Goal: Task Accomplishment & Management: Use online tool/utility

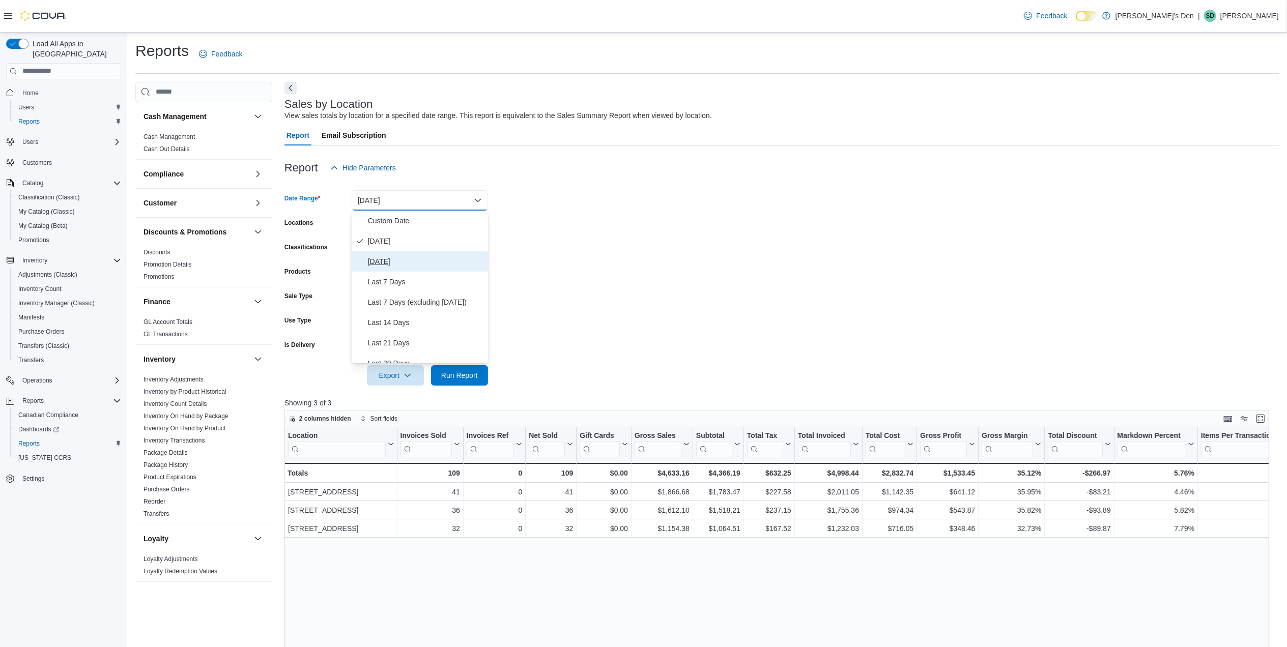
click at [391, 262] on span "[DATE]" at bounding box center [426, 262] width 116 height 12
click at [577, 252] on form "Date Range Yesterday Locations All Locations Classifications All Classification…" at bounding box center [782, 282] width 995 height 208
click at [479, 369] on span "Run Report" at bounding box center [459, 375] width 45 height 20
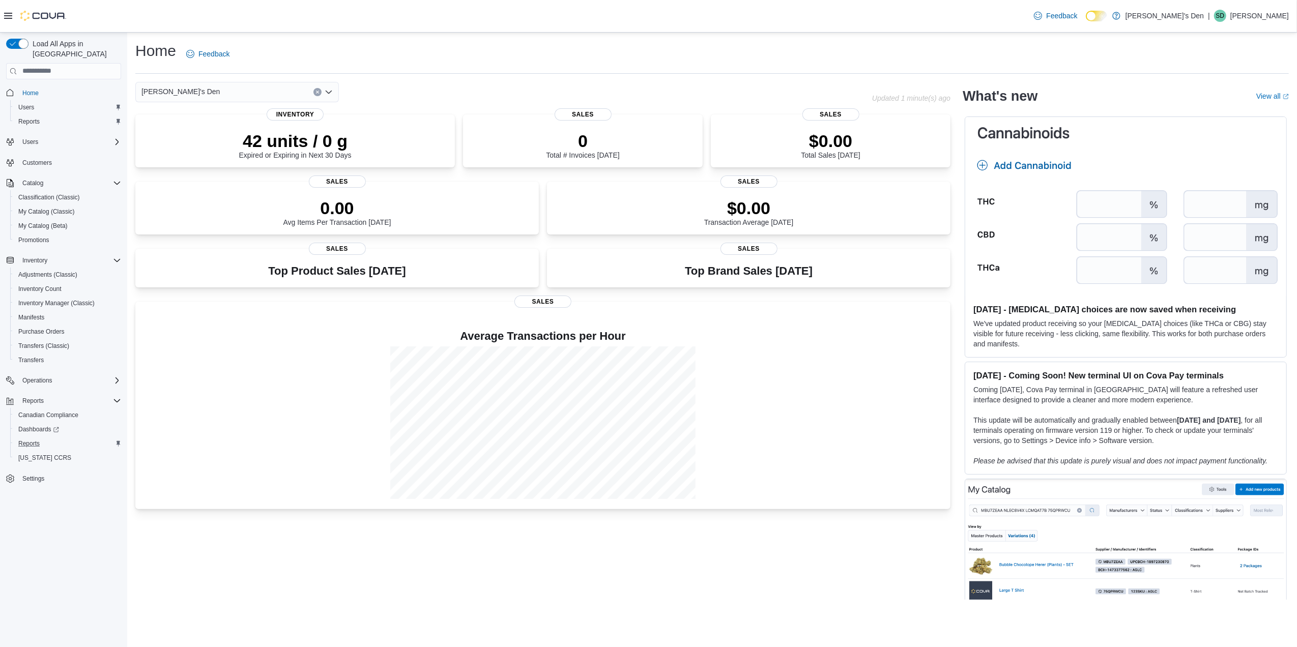
click at [29, 440] on button "Reports" at bounding box center [67, 444] width 115 height 14
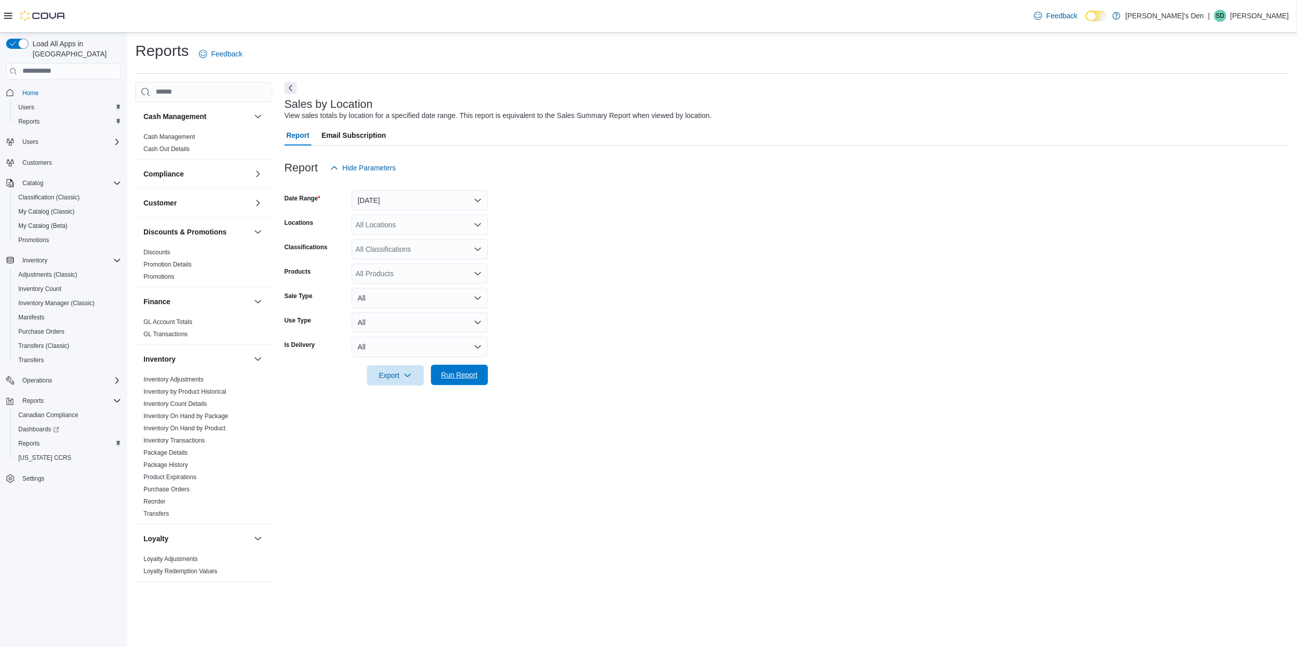
click at [472, 378] on span "Run Report" at bounding box center [459, 375] width 37 height 10
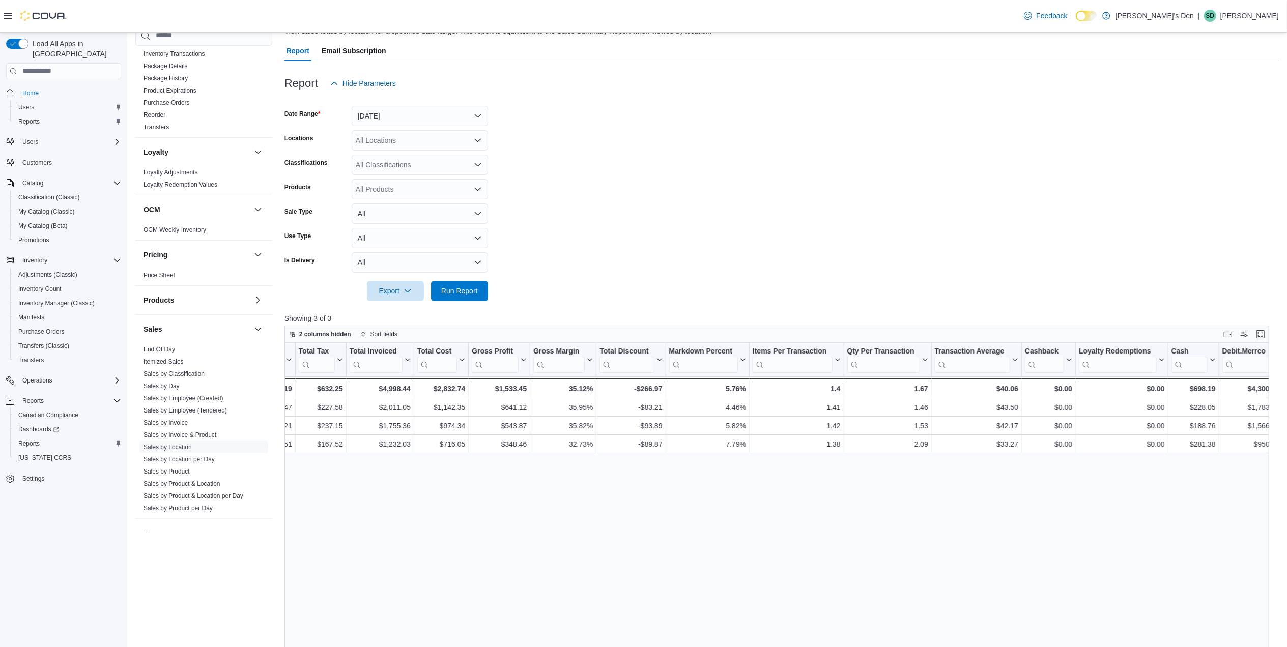
scroll to position [387, 0]
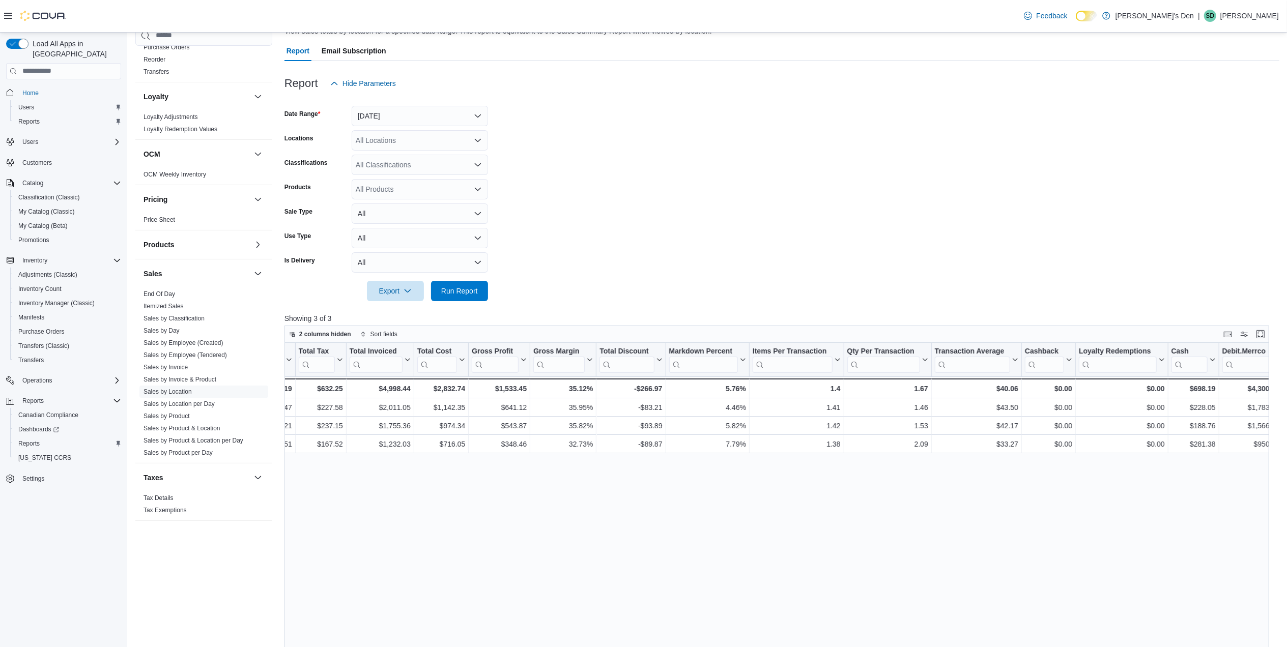
drag, startPoint x: 172, startPoint y: 369, endPoint x: 250, endPoint y: 294, distance: 108.7
click at [172, 369] on link "Sales by Invoice" at bounding box center [166, 367] width 44 height 7
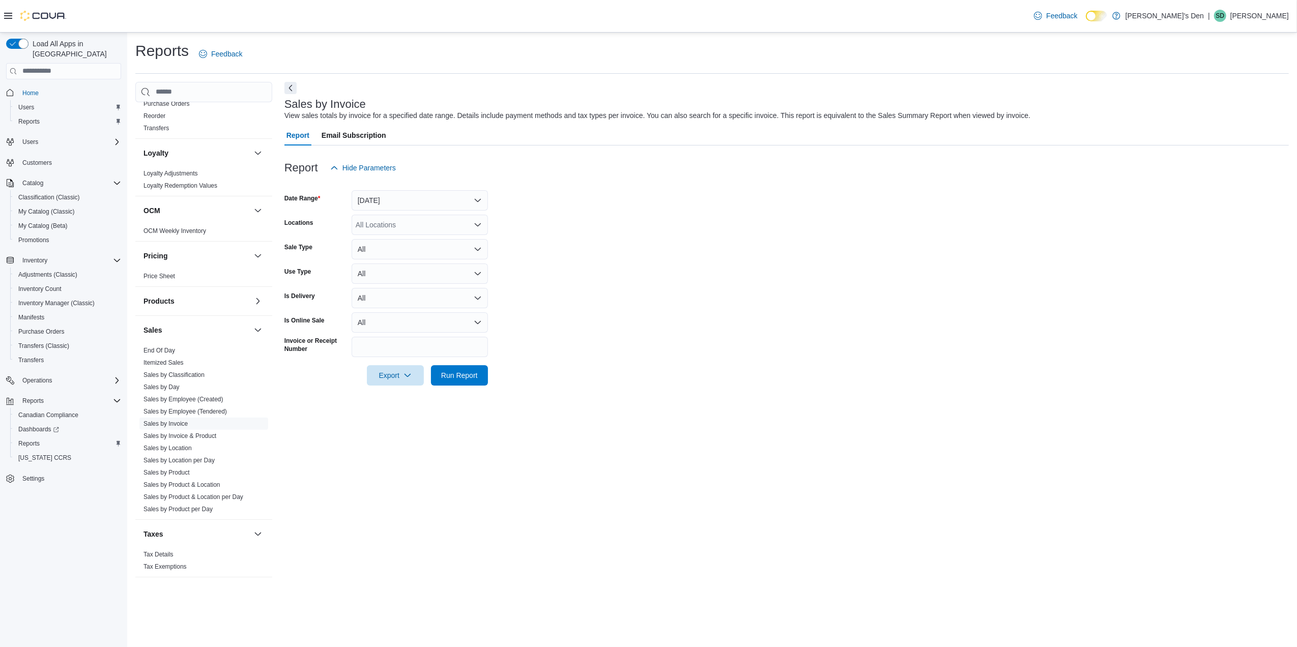
drag, startPoint x: 426, startPoint y: 212, endPoint x: 411, endPoint y: 235, distance: 27.0
click at [420, 218] on form "Date Range [DATE] Locations All Locations Sale Type All Use Type All Is Deliver…" at bounding box center [787, 282] width 1005 height 208
click at [413, 225] on div "All Locations" at bounding box center [420, 225] width 136 height 20
click at [386, 275] on span "[STREET_ADDRESS]" at bounding box center [409, 272] width 70 height 10
click at [467, 373] on span "Run Report" at bounding box center [459, 375] width 37 height 10
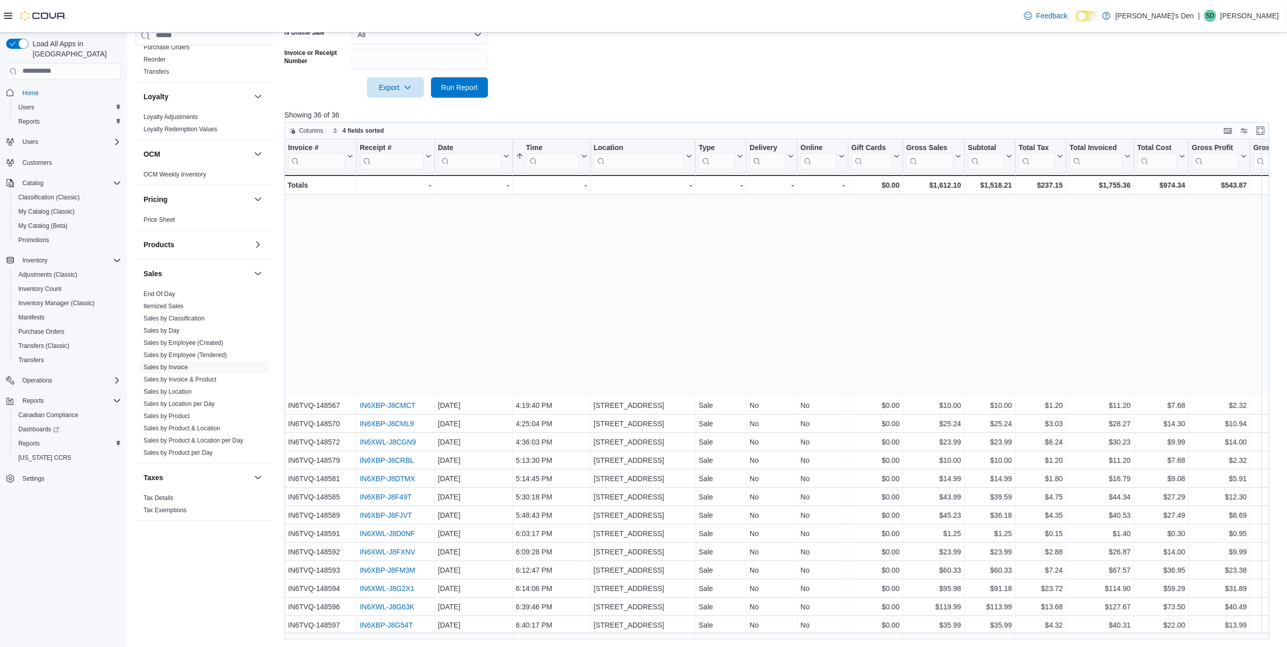
scroll to position [222, 0]
